Goal: Task Accomplishment & Management: Manage account settings

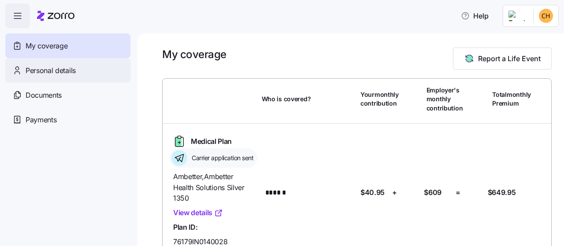
click at [48, 66] on span "Personal details" at bounding box center [51, 70] width 50 height 11
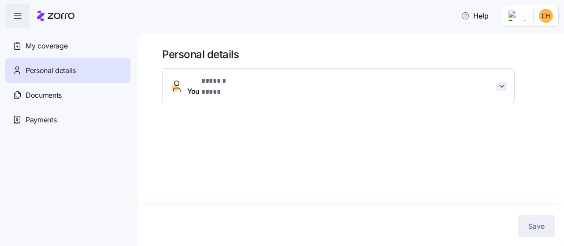
click at [503, 85] on icon "button" at bounding box center [501, 86] width 4 height 2
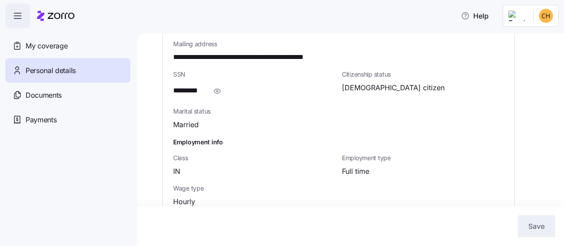
scroll to position [345, 0]
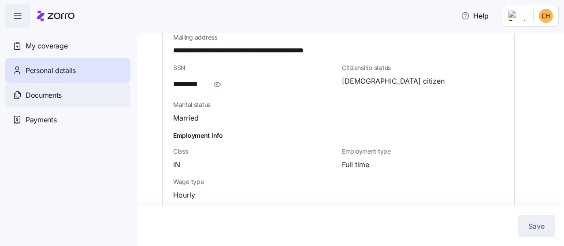
click at [50, 99] on span "Documents" at bounding box center [44, 95] width 36 height 11
